Goal: Task Accomplishment & Management: Manage account settings

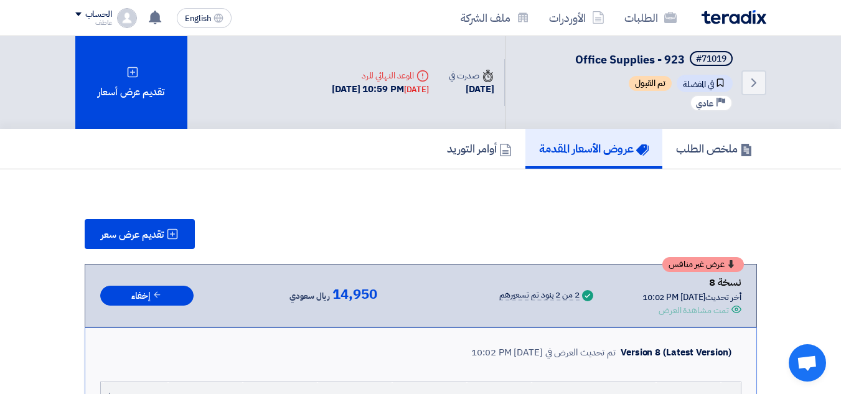
click at [129, 18] on img at bounding box center [127, 18] width 20 height 20
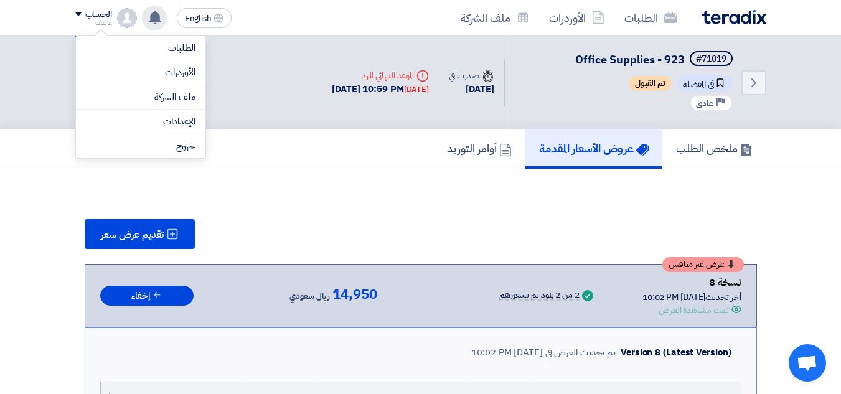
click at [154, 18] on use at bounding box center [155, 18] width 12 height 14
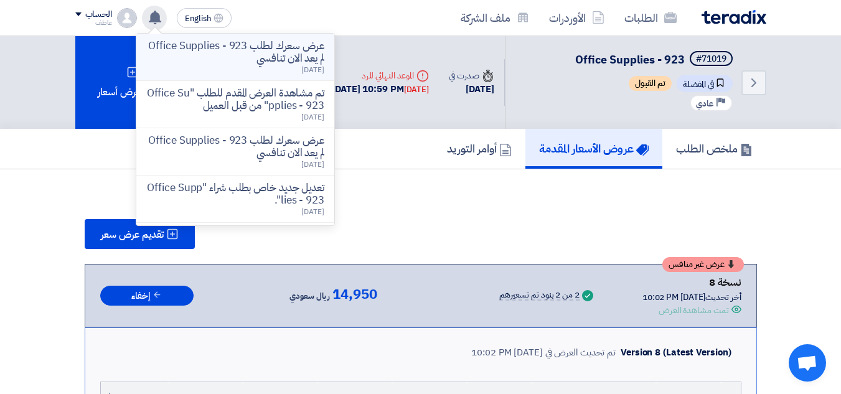
click at [283, 55] on p "عرض سعرك لطلب Office Supplies - 923 لم يعد الان تنافسي" at bounding box center [235, 52] width 178 height 25
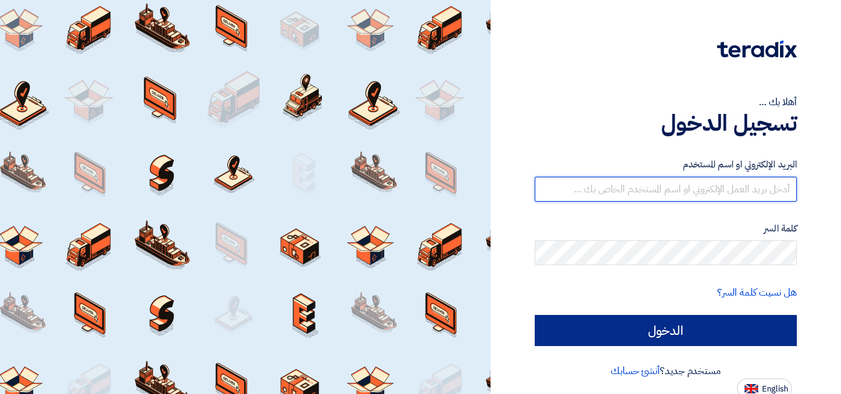
type input "watheq@watheq.com"
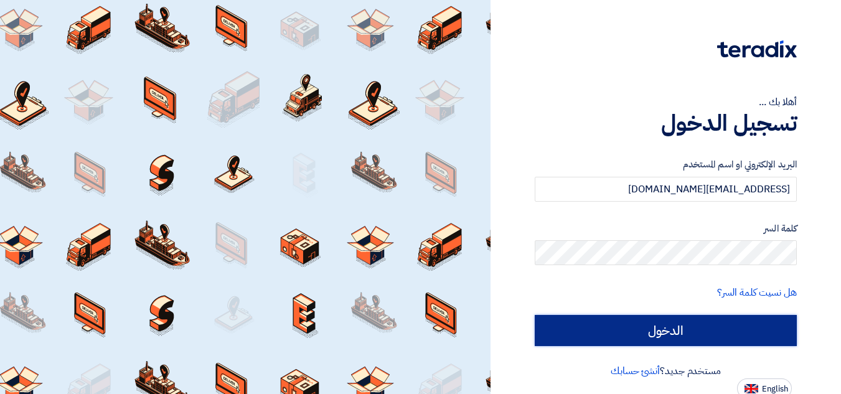
click at [743, 326] on input "الدخول" at bounding box center [666, 330] width 262 height 31
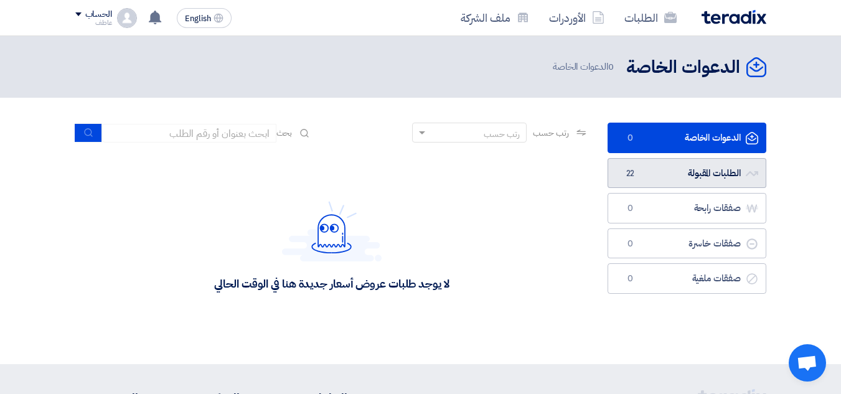
click at [684, 172] on link "الطلبات المقبولة الطلبات المقبولة 22" at bounding box center [687, 173] width 159 height 31
